Goal: Task Accomplishment & Management: Manage account settings

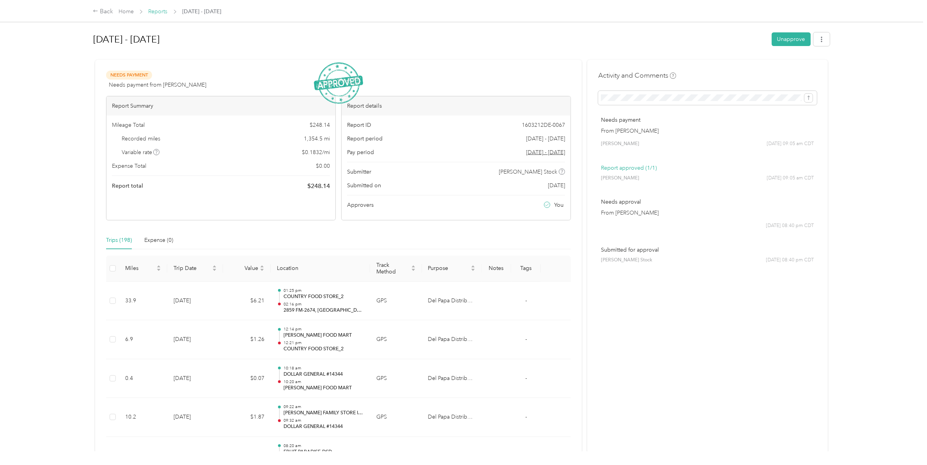
click at [151, 10] on link "Reports" at bounding box center [158, 11] width 19 height 7
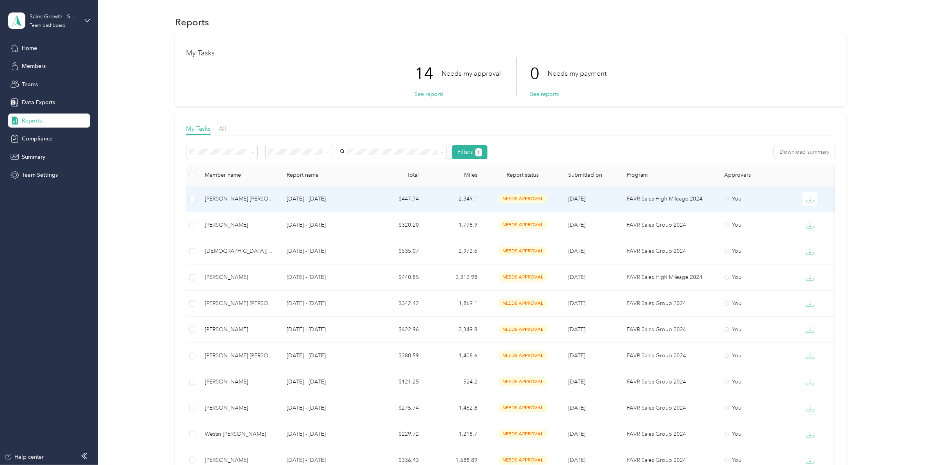
click at [233, 197] on div "Richard O. Jr Perez" at bounding box center [239, 199] width 69 height 9
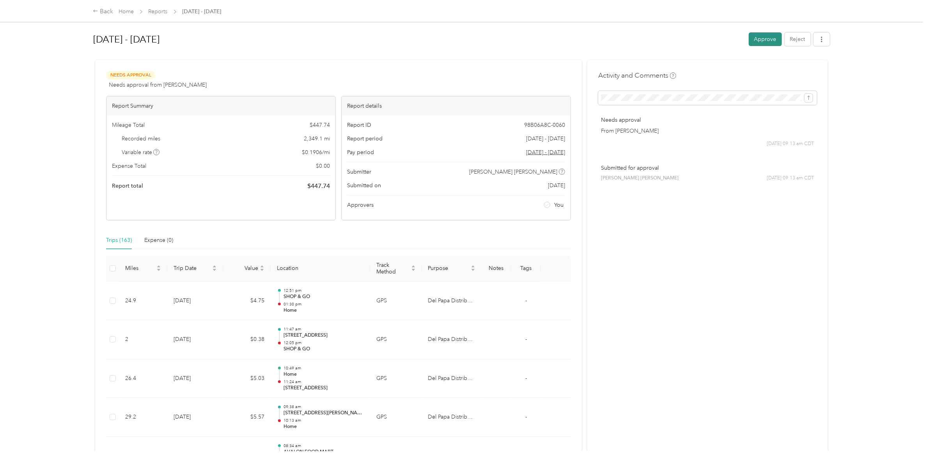
click at [765, 42] on button "Approve" at bounding box center [765, 39] width 33 height 14
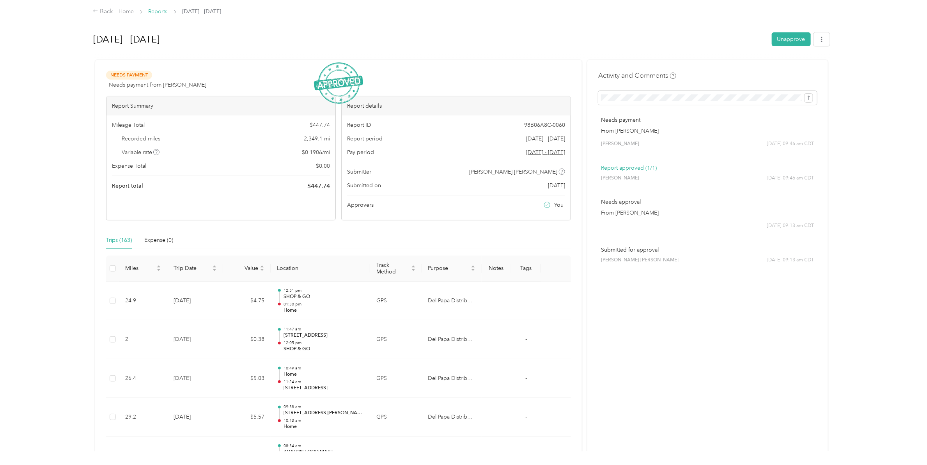
click at [154, 11] on link "Reports" at bounding box center [158, 11] width 19 height 7
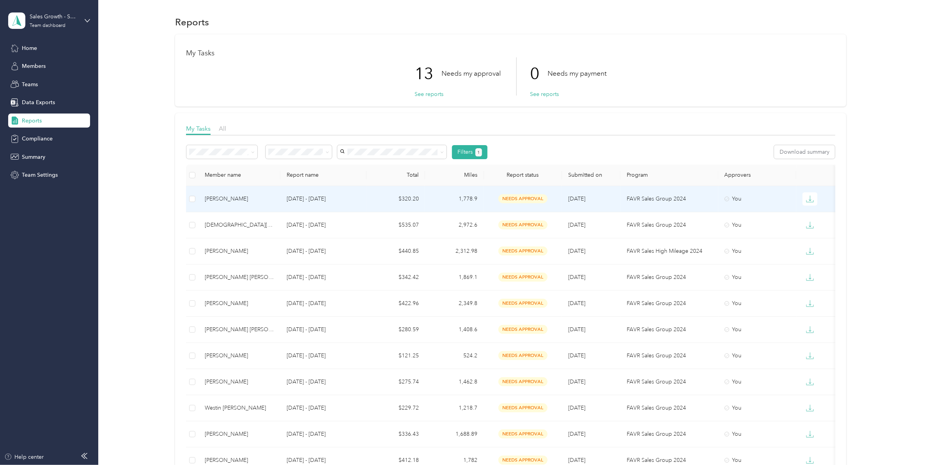
click at [223, 195] on div "Patrick B. Pickett" at bounding box center [239, 199] width 69 height 9
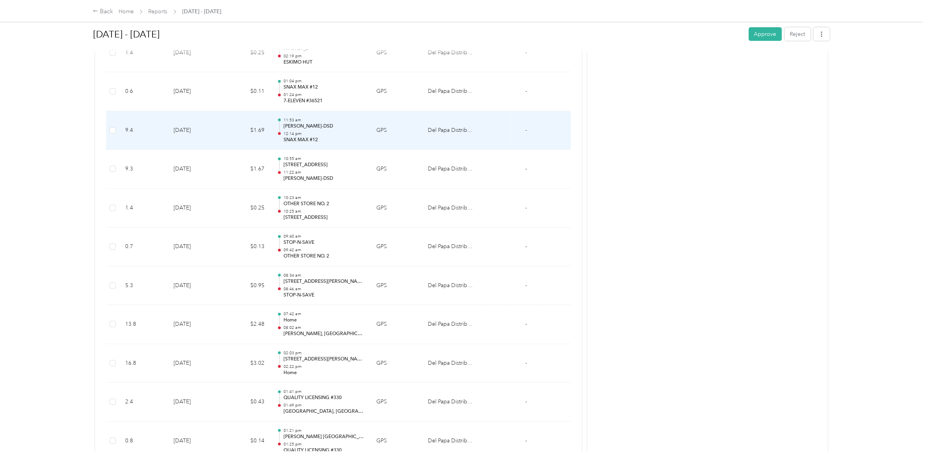
scroll to position [8235, 0]
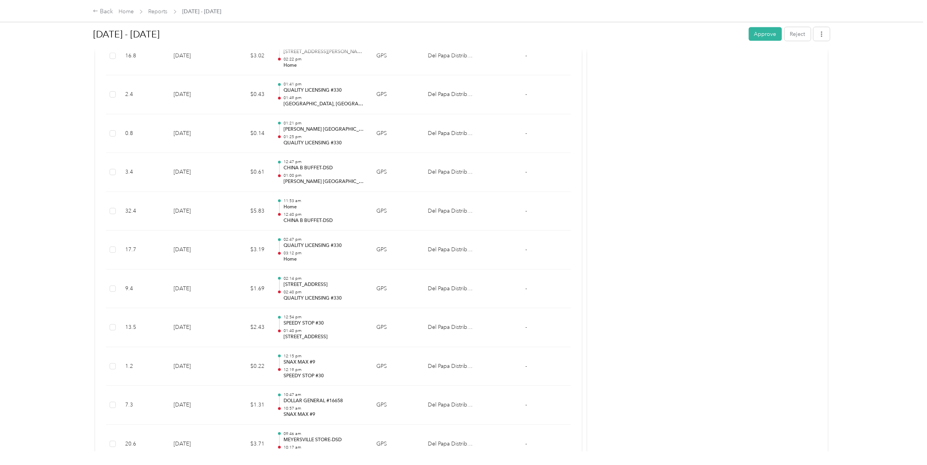
click at [752, 34] on button "Approve" at bounding box center [765, 34] width 33 height 14
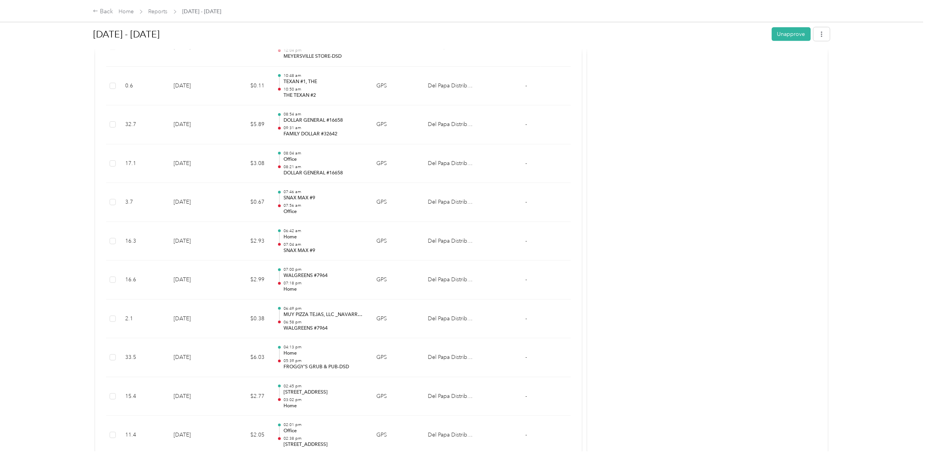
scroll to position [0, 0]
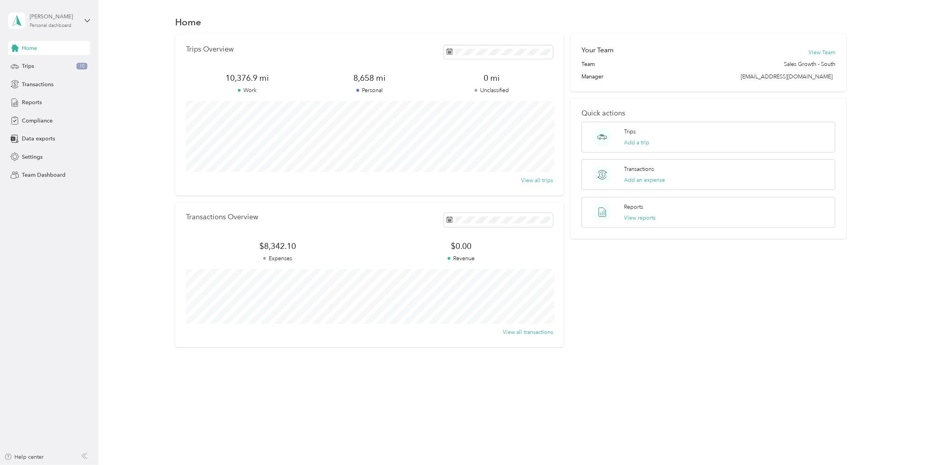
click at [60, 19] on div "[PERSON_NAME]" at bounding box center [54, 16] width 49 height 8
click at [44, 66] on div "Team dashboard" at bounding box center [90, 64] width 153 height 14
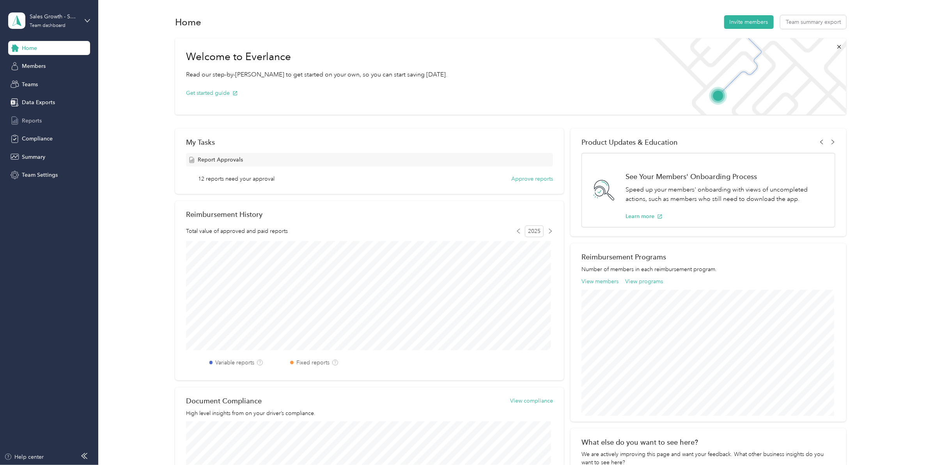
click at [34, 122] on span "Reports" at bounding box center [32, 121] width 20 height 8
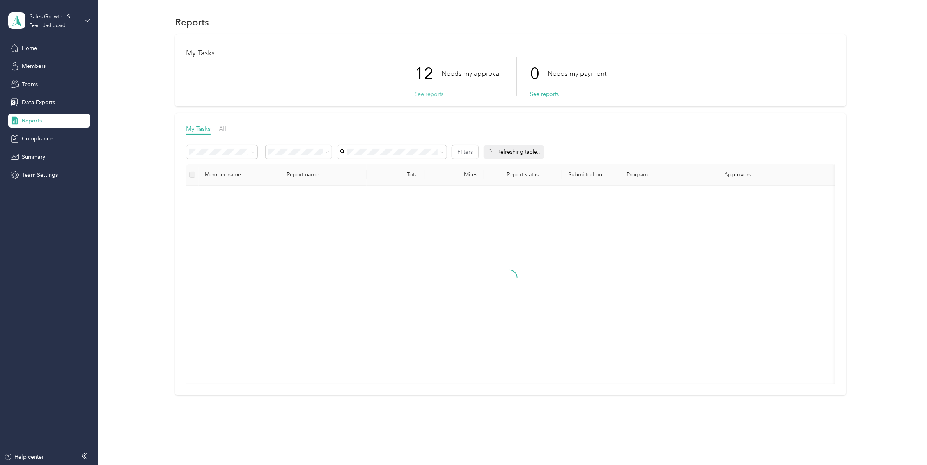
click at [435, 94] on button "See reports" at bounding box center [429, 94] width 29 height 8
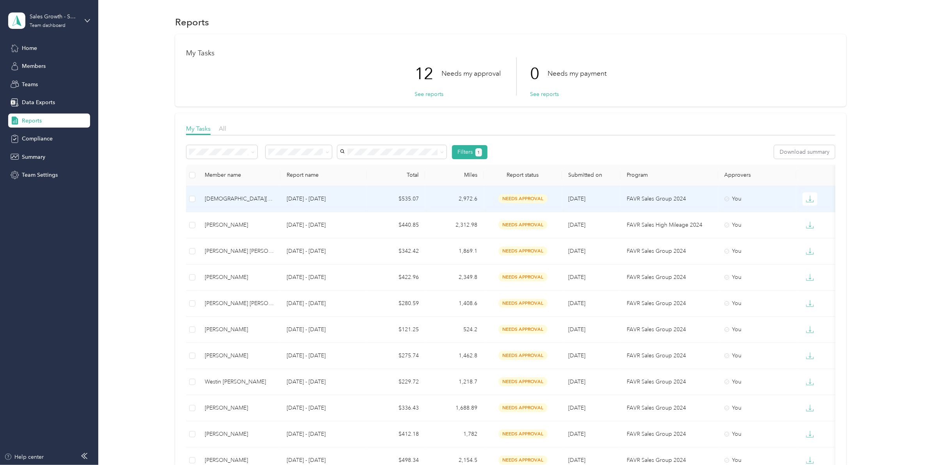
click at [303, 196] on p "[DATE] - [DATE]" at bounding box center [323, 199] width 73 height 9
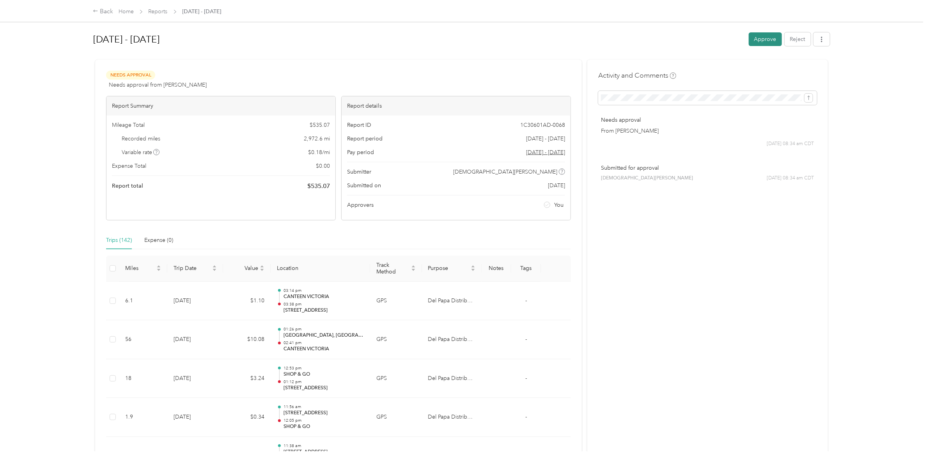
click at [761, 36] on button "Approve" at bounding box center [765, 39] width 33 height 14
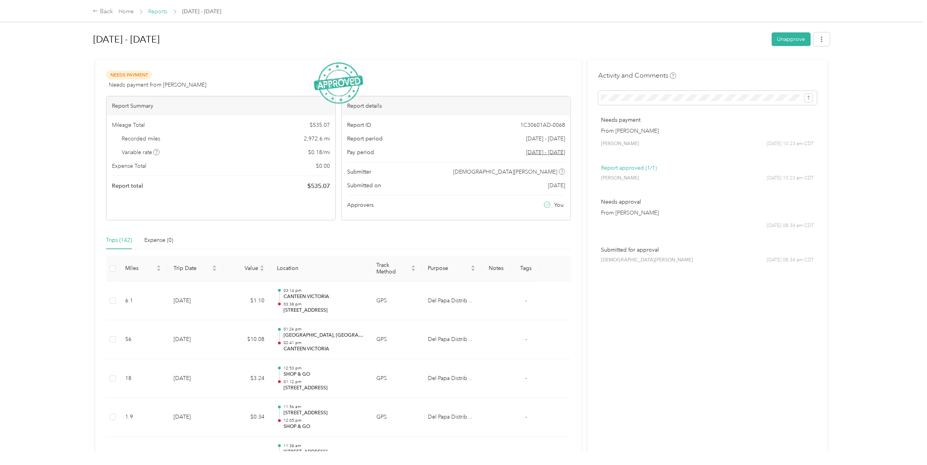
click at [160, 11] on link "Reports" at bounding box center [158, 11] width 19 height 7
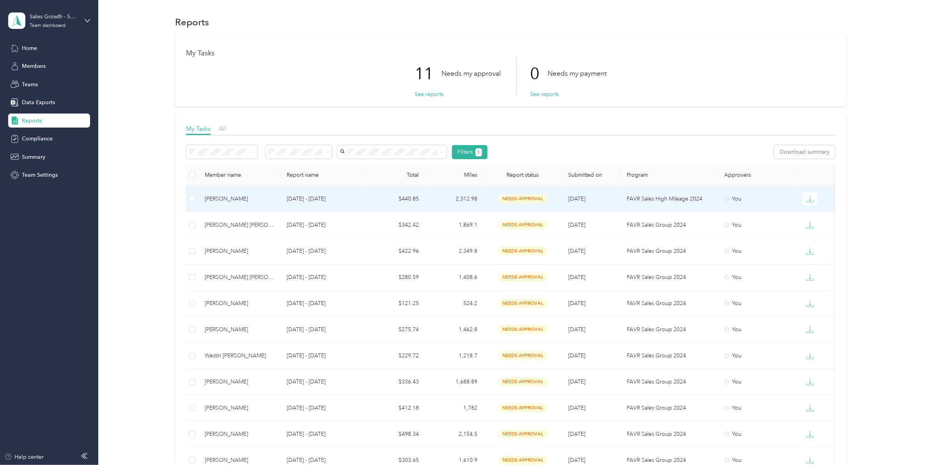
click at [294, 201] on p "[DATE] - [DATE]" at bounding box center [323, 199] width 73 height 9
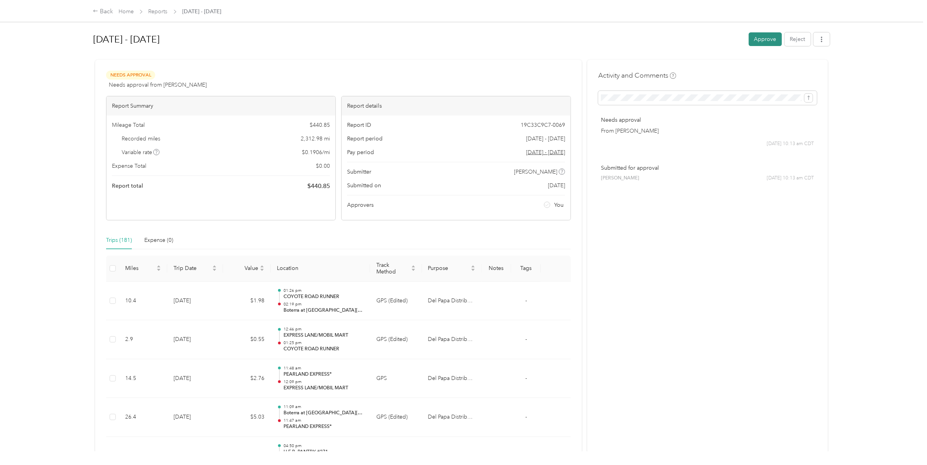
click at [751, 42] on button "Approve" at bounding box center [765, 39] width 33 height 14
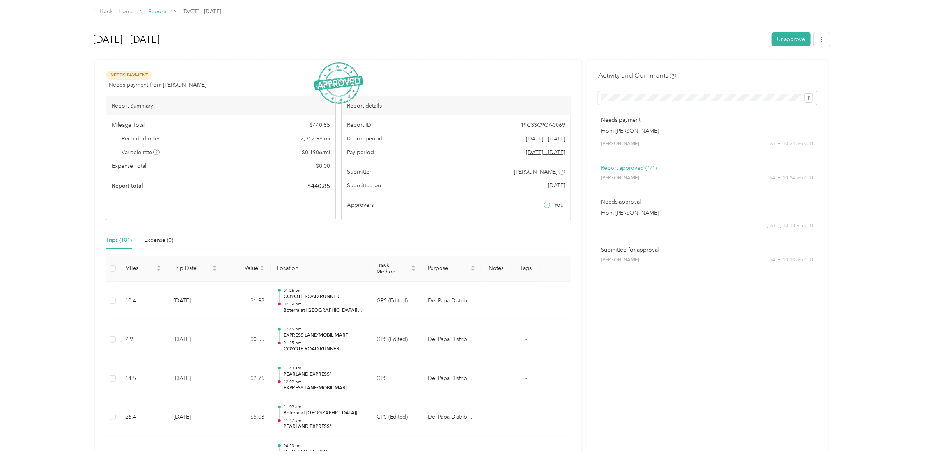
click at [160, 12] on link "Reports" at bounding box center [158, 11] width 19 height 7
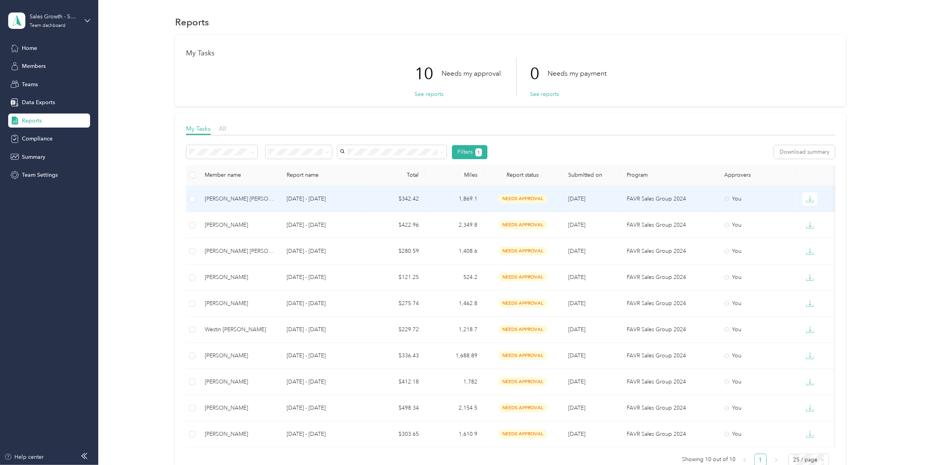
click at [252, 198] on div "[PERSON_NAME] [PERSON_NAME]" at bounding box center [239, 199] width 69 height 9
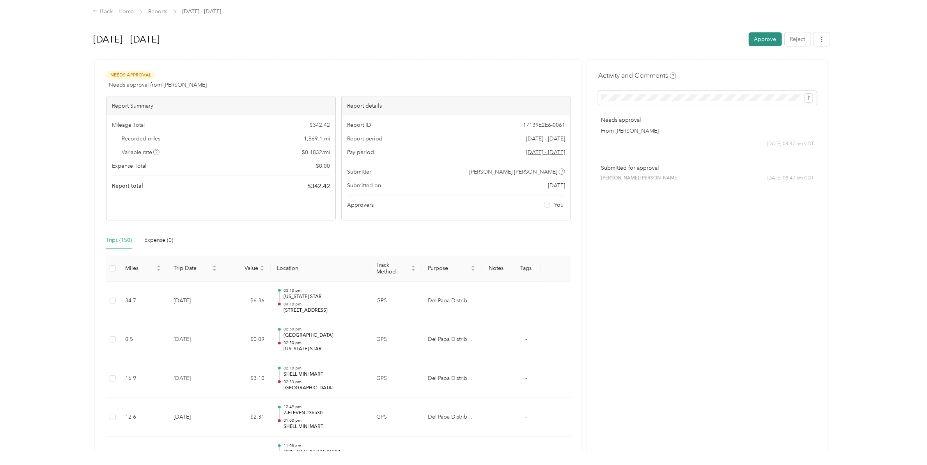
click at [757, 38] on button "Approve" at bounding box center [765, 39] width 33 height 14
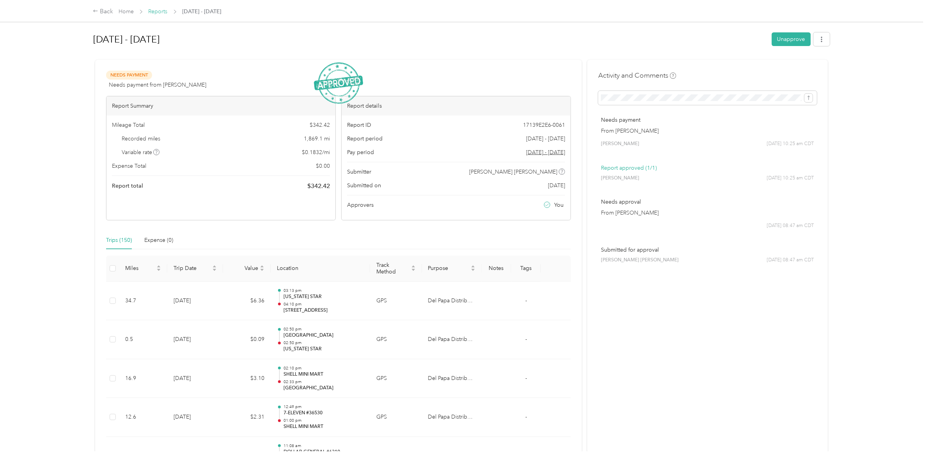
click at [161, 10] on link "Reports" at bounding box center [158, 11] width 19 height 7
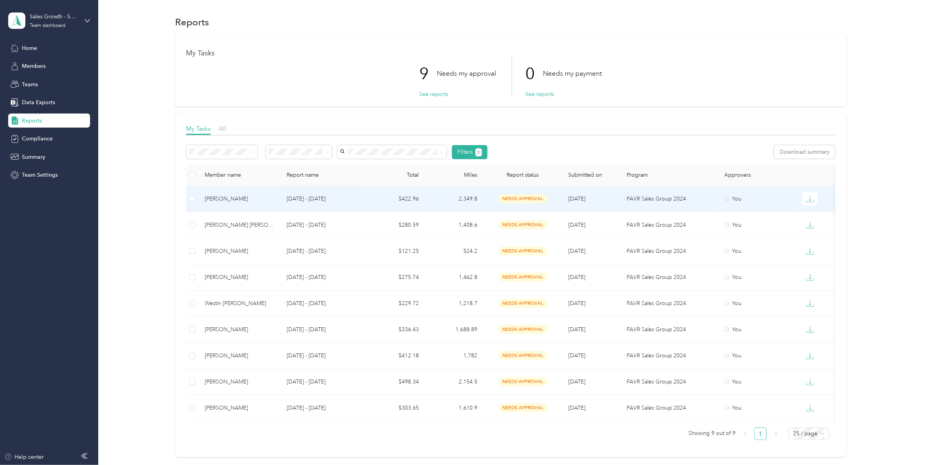
click at [290, 199] on p "[DATE] - [DATE]" at bounding box center [323, 199] width 73 height 9
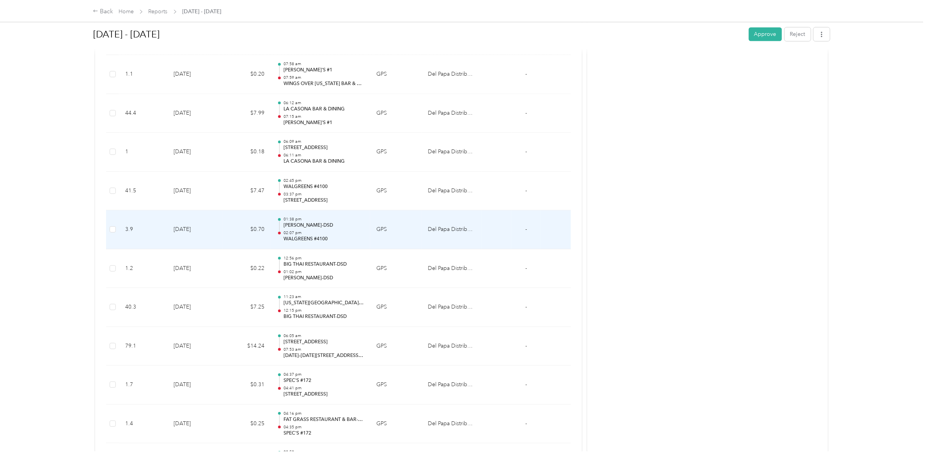
scroll to position [3119, 0]
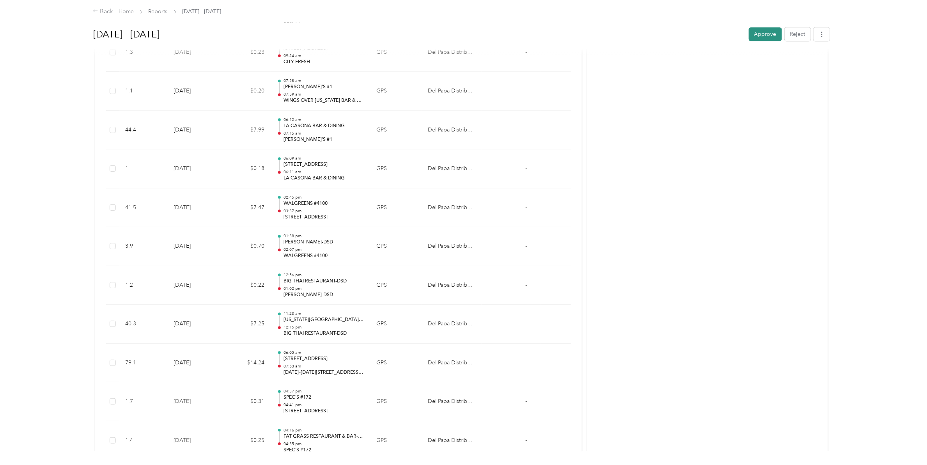
click at [762, 34] on button "Approve" at bounding box center [765, 34] width 33 height 14
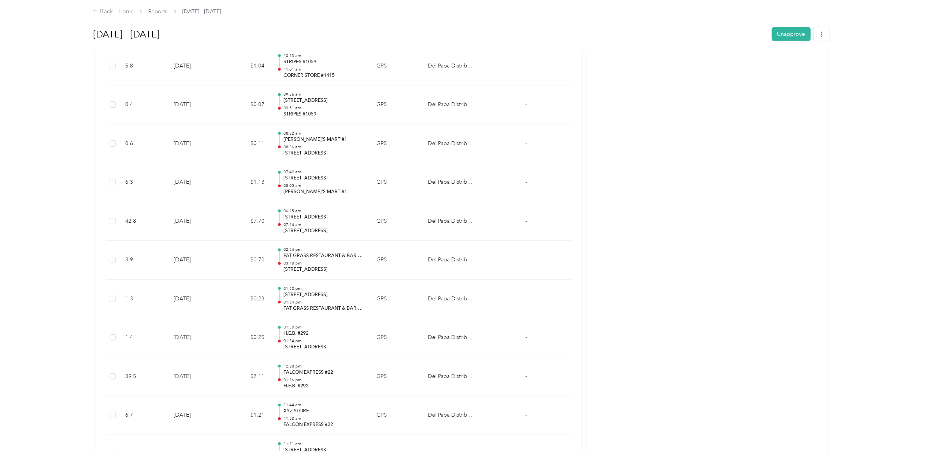
scroll to position [0, 0]
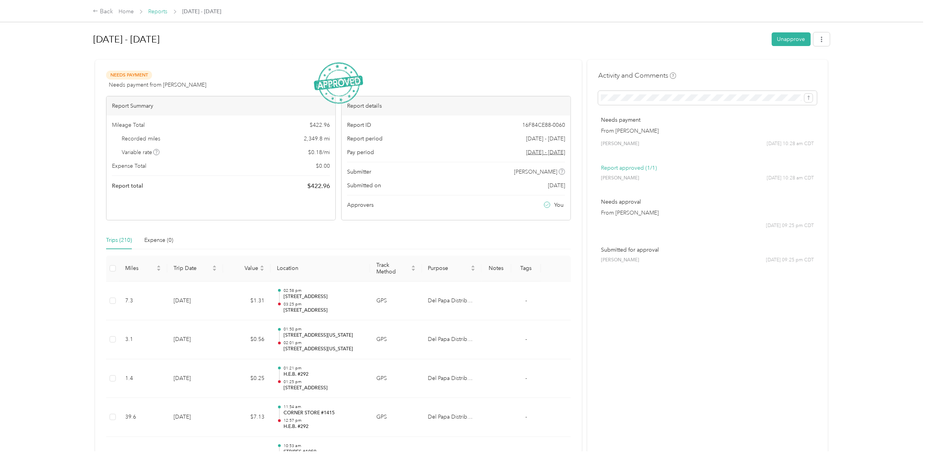
click at [158, 11] on link "Reports" at bounding box center [158, 11] width 19 height 7
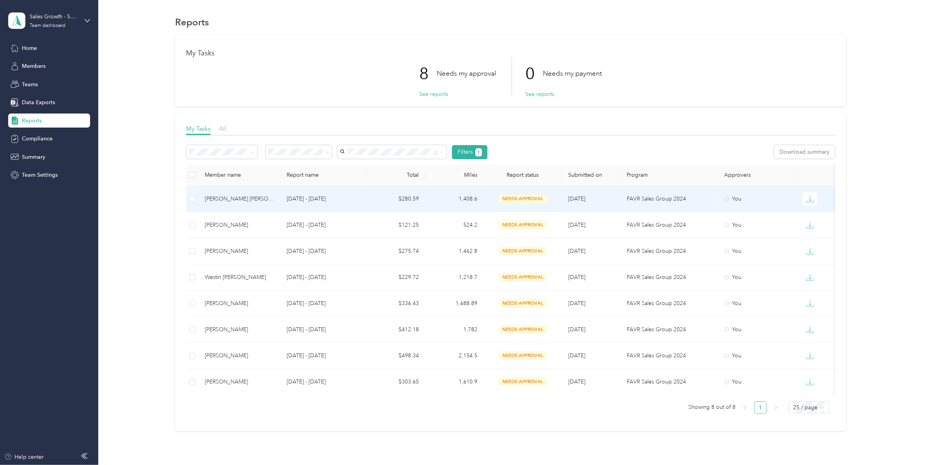
click at [241, 200] on div "[PERSON_NAME] [PERSON_NAME]" at bounding box center [239, 199] width 69 height 9
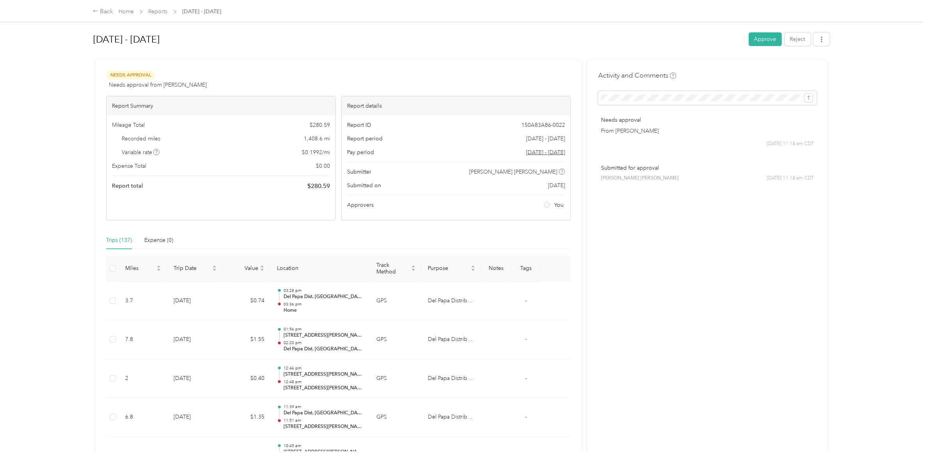
click at [770, 39] on button "Approve" at bounding box center [765, 39] width 33 height 14
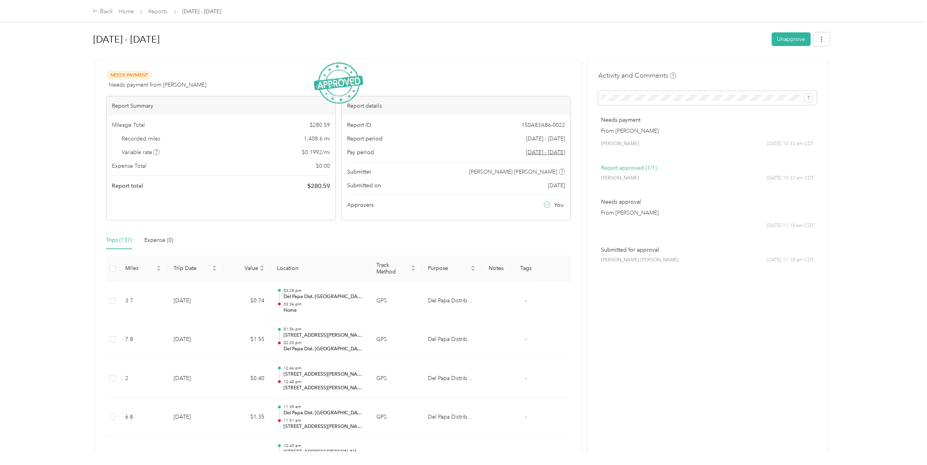
click at [151, 15] on span "Reports" at bounding box center [158, 11] width 19 height 8
click at [157, 12] on link "Reports" at bounding box center [158, 11] width 19 height 7
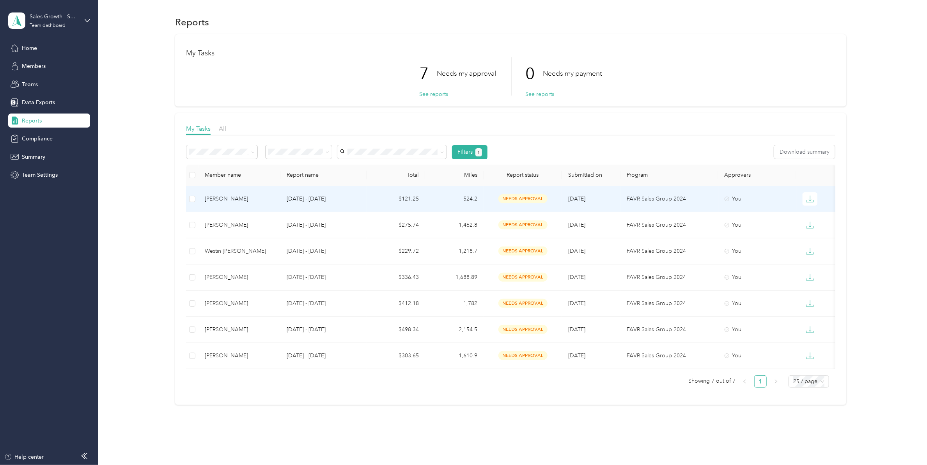
click at [231, 198] on div "[PERSON_NAME]" at bounding box center [239, 199] width 69 height 9
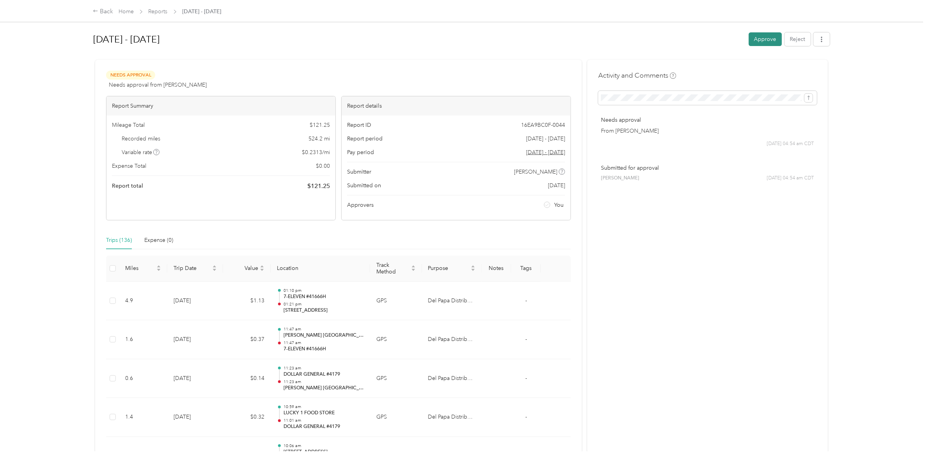
click at [761, 38] on button "Approve" at bounding box center [765, 39] width 33 height 14
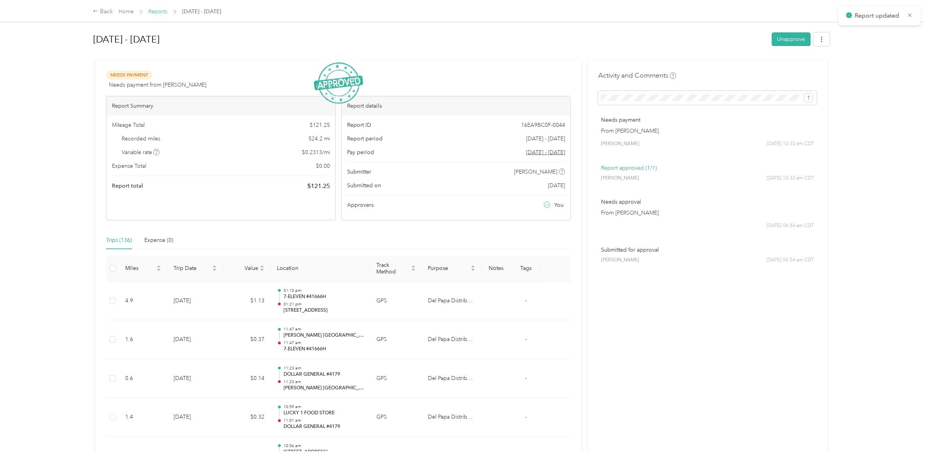
click at [157, 11] on link "Reports" at bounding box center [158, 11] width 19 height 7
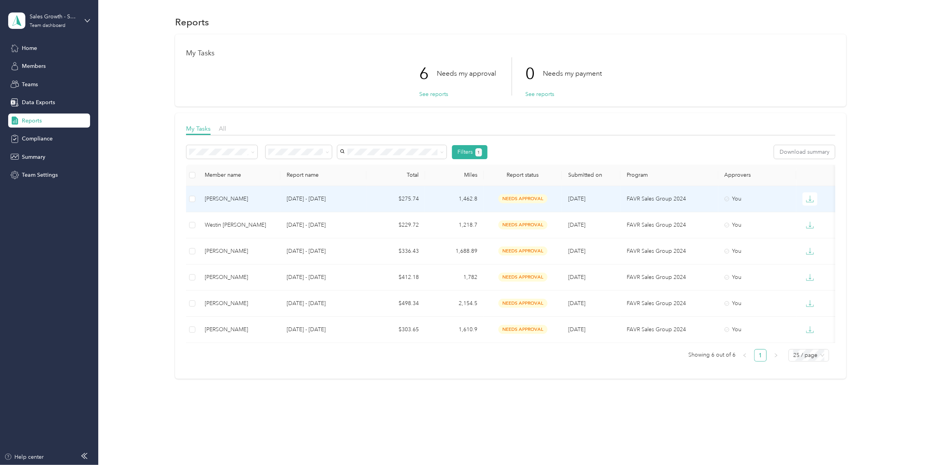
click at [238, 200] on div "[PERSON_NAME]" at bounding box center [239, 199] width 69 height 9
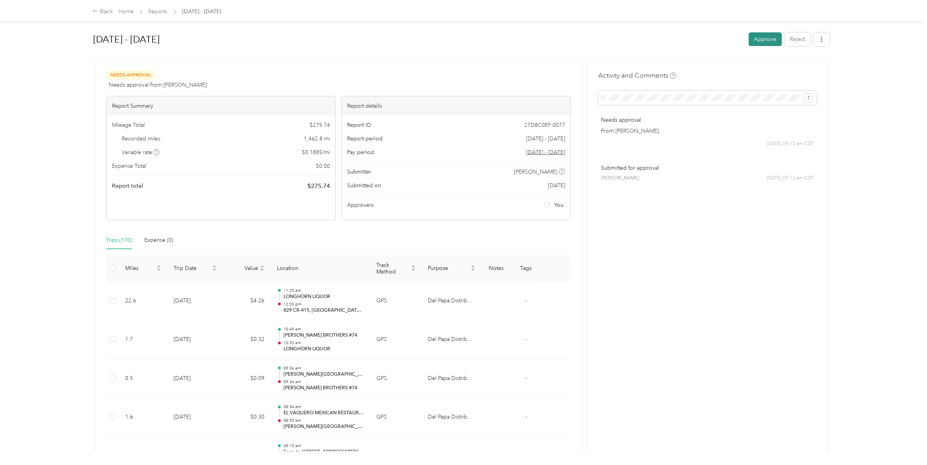
click at [756, 37] on button "Approve" at bounding box center [765, 39] width 33 height 14
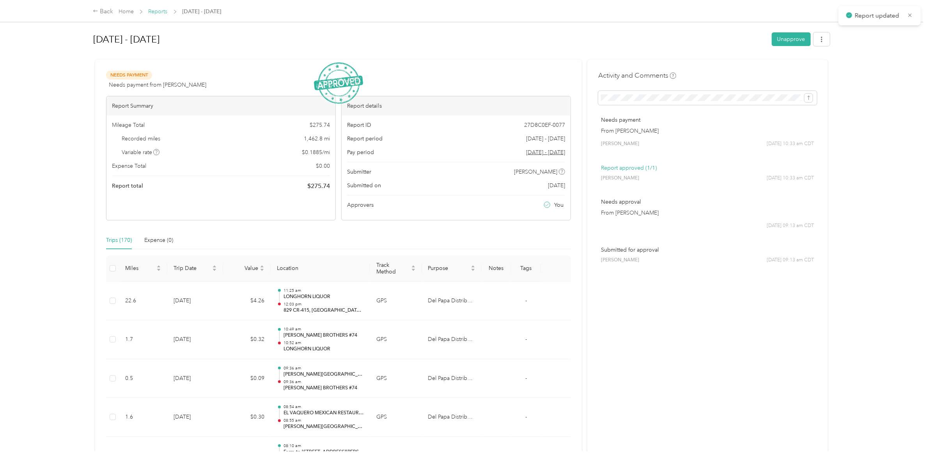
click at [159, 11] on link "Reports" at bounding box center [158, 11] width 19 height 7
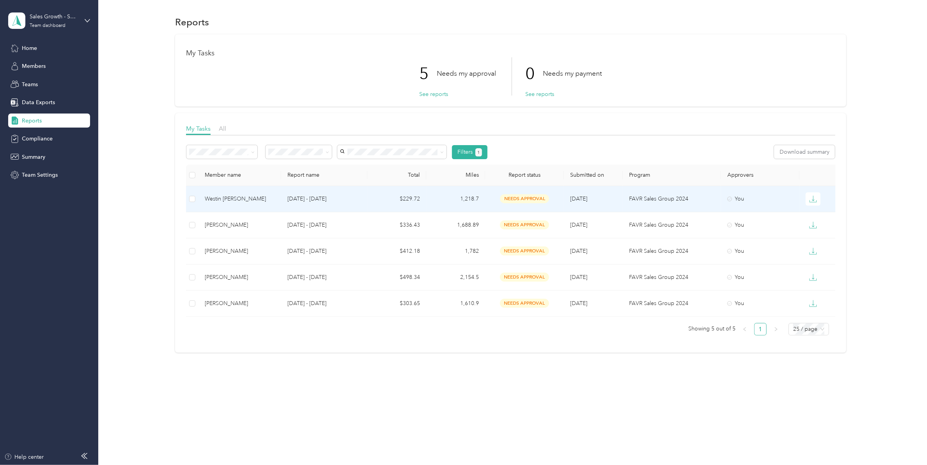
click at [227, 199] on div "Westin [PERSON_NAME]" at bounding box center [240, 199] width 70 height 9
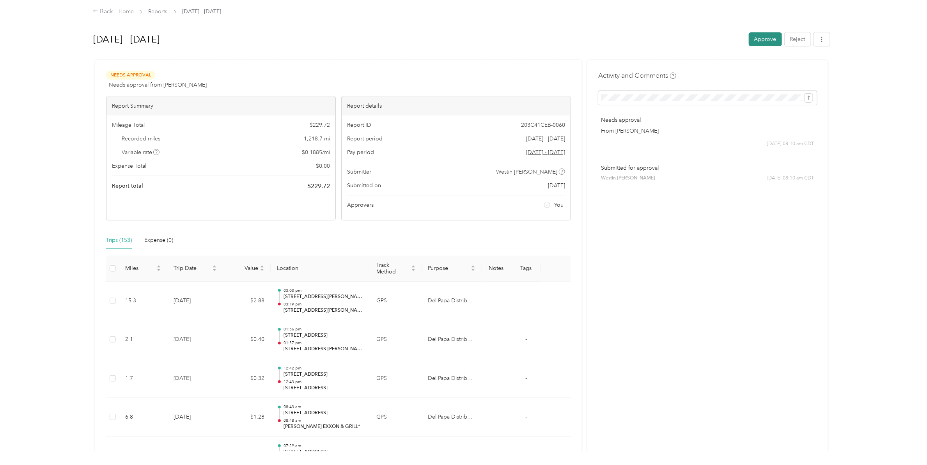
click at [754, 41] on button "Approve" at bounding box center [765, 39] width 33 height 14
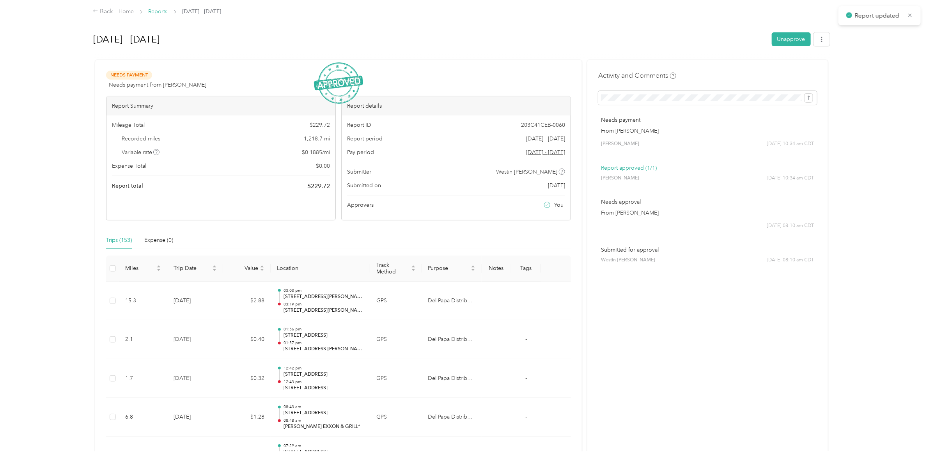
click at [159, 10] on link "Reports" at bounding box center [158, 11] width 19 height 7
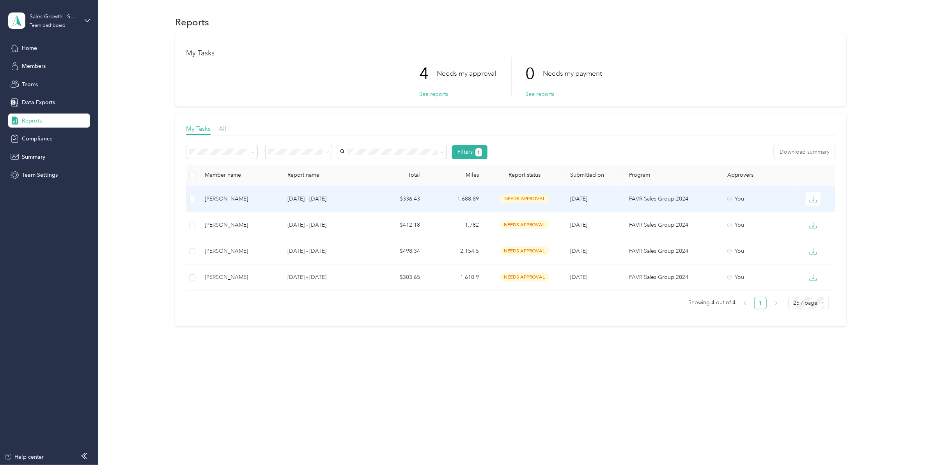
click at [243, 195] on div "[PERSON_NAME]" at bounding box center [240, 199] width 70 height 9
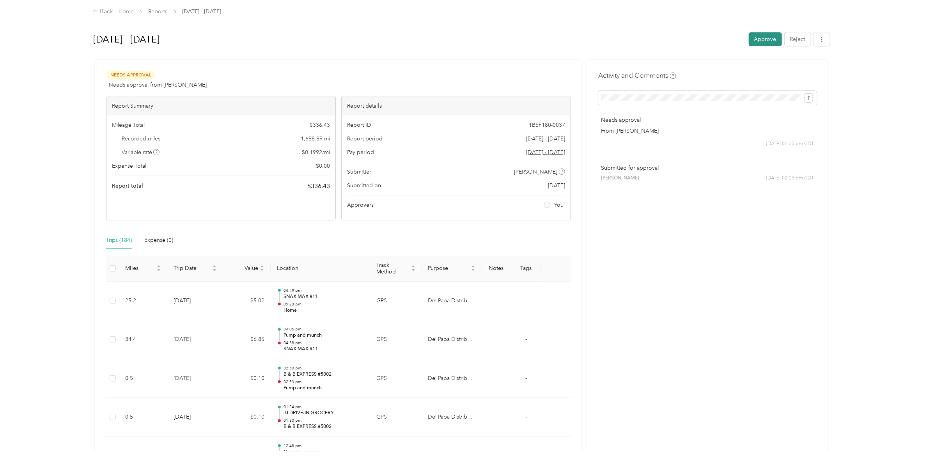
click at [764, 37] on button "Approve" at bounding box center [765, 39] width 33 height 14
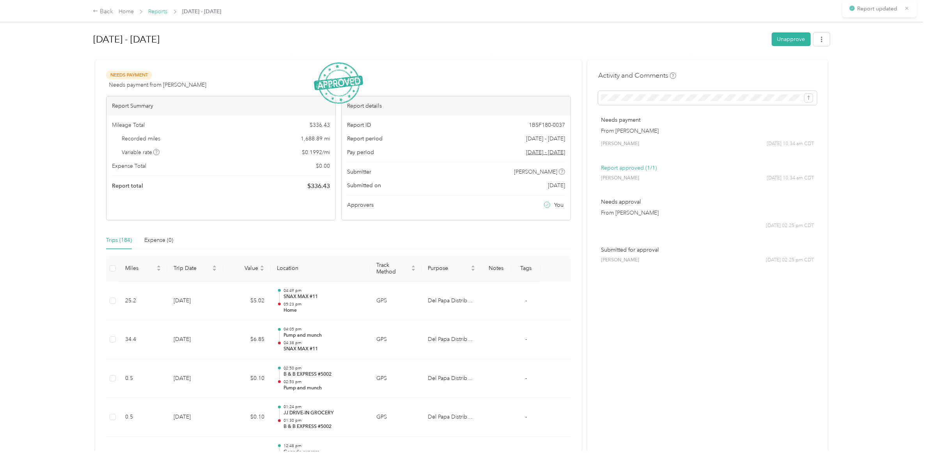
click at [161, 12] on link "Reports" at bounding box center [158, 11] width 19 height 7
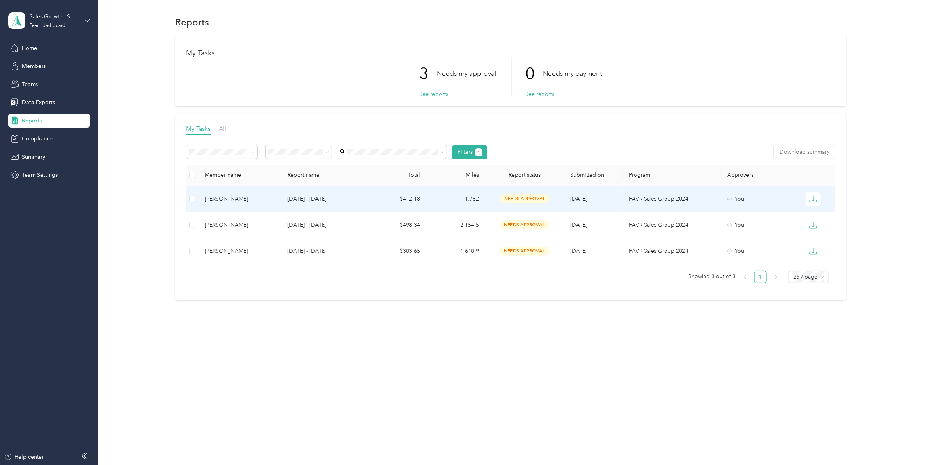
click at [238, 197] on div "[PERSON_NAME]" at bounding box center [240, 199] width 70 height 9
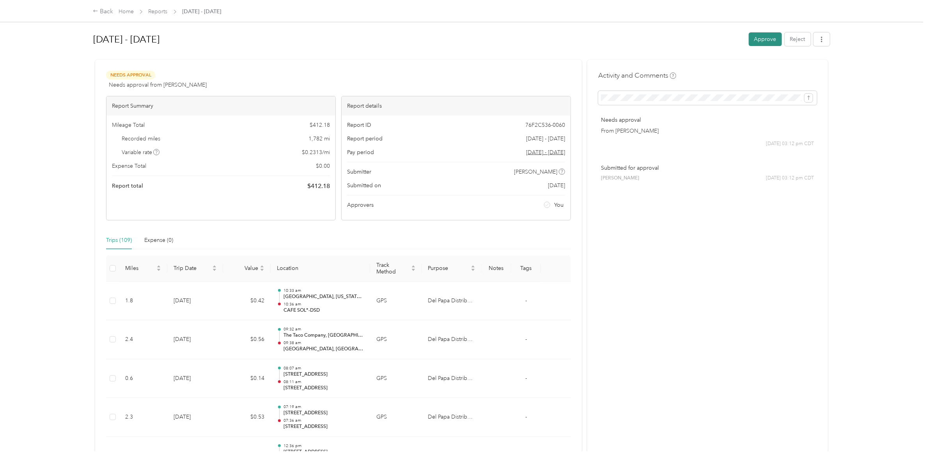
click at [752, 39] on button "Approve" at bounding box center [765, 39] width 33 height 14
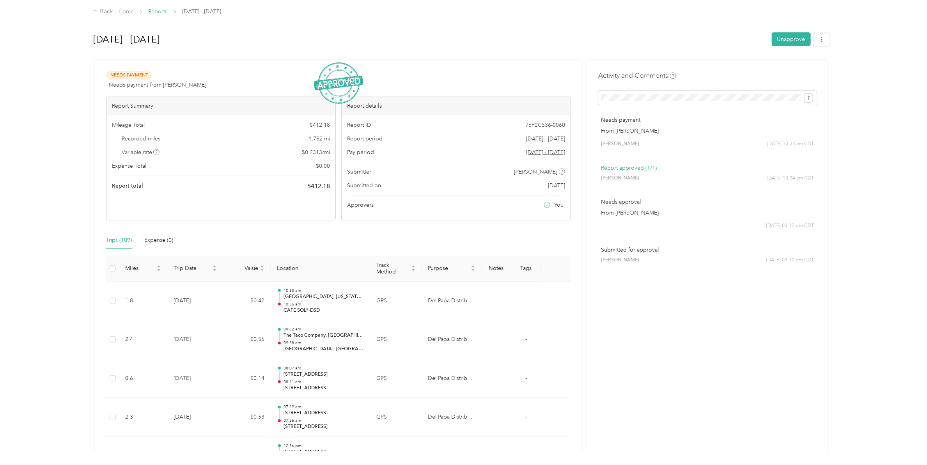
click at [160, 9] on link "Reports" at bounding box center [158, 11] width 19 height 7
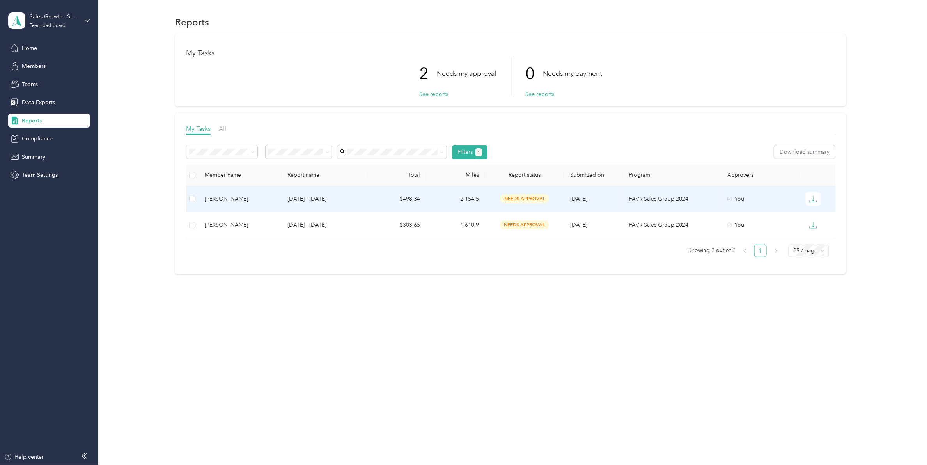
click at [233, 200] on div "[PERSON_NAME]" at bounding box center [240, 199] width 70 height 9
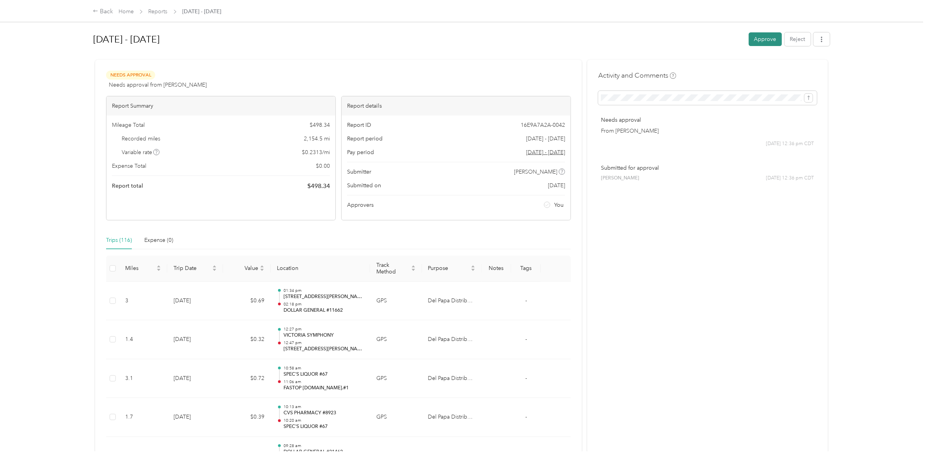
click at [756, 36] on button "Approve" at bounding box center [765, 39] width 33 height 14
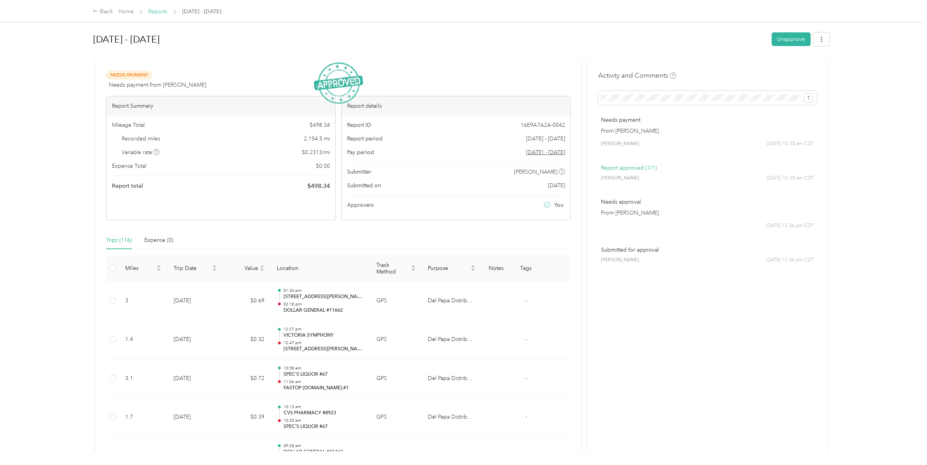
click at [158, 11] on link "Reports" at bounding box center [158, 11] width 19 height 7
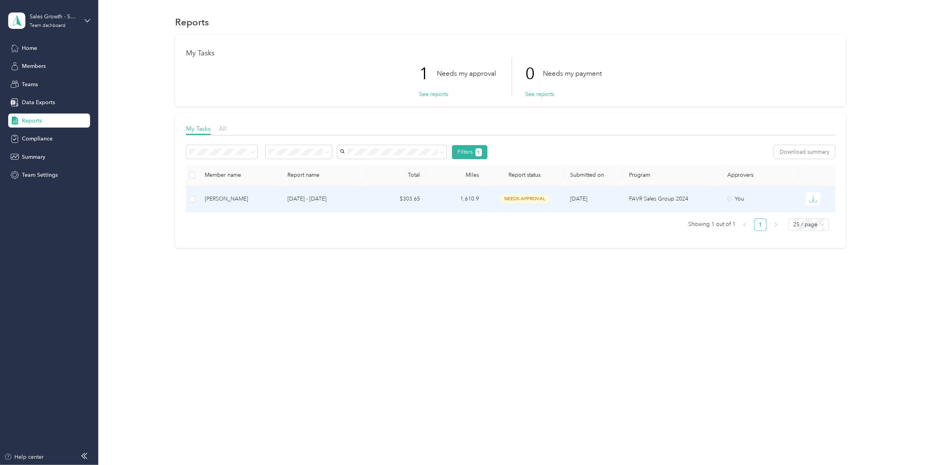
click at [233, 199] on div "[PERSON_NAME]" at bounding box center [240, 199] width 70 height 9
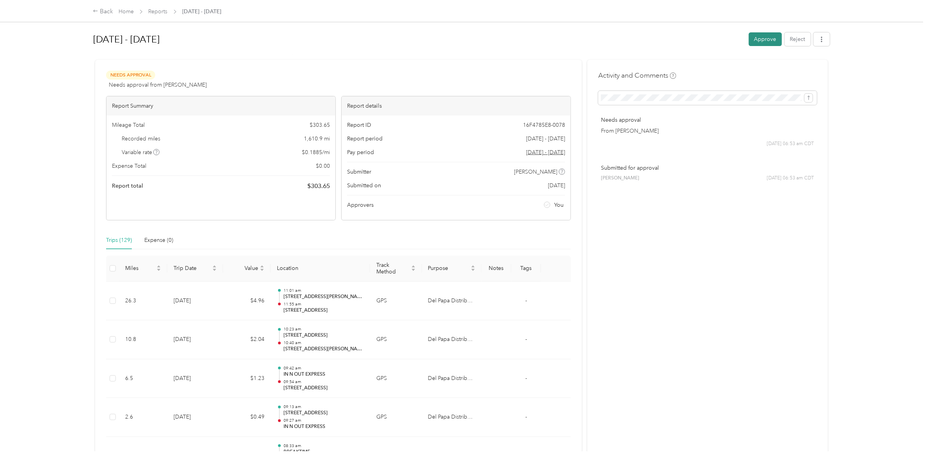
click at [758, 43] on button "Approve" at bounding box center [765, 39] width 33 height 14
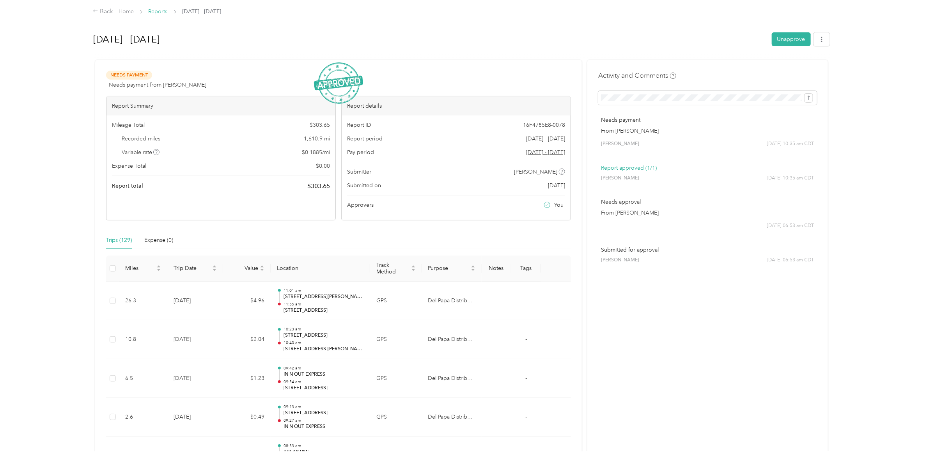
click at [153, 10] on link "Reports" at bounding box center [158, 11] width 19 height 7
